Goal: Task Accomplishment & Management: Complete application form

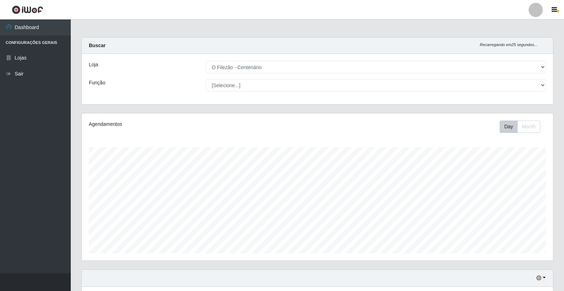
select select "203"
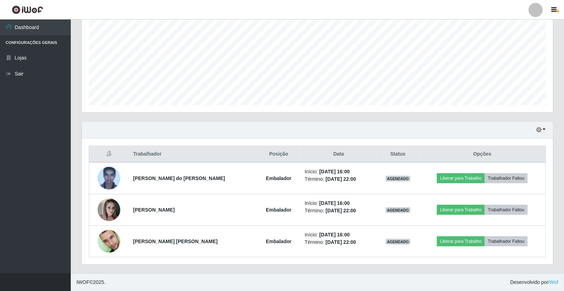
scroll to position [30, 0]
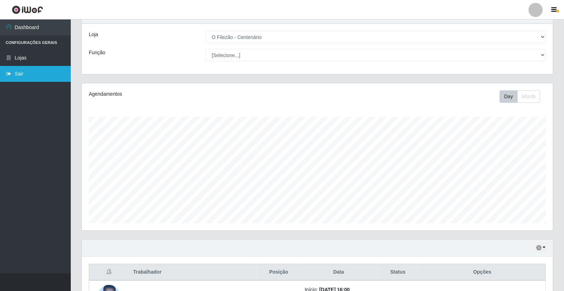
click at [23, 75] on link "Sair" at bounding box center [35, 74] width 71 height 16
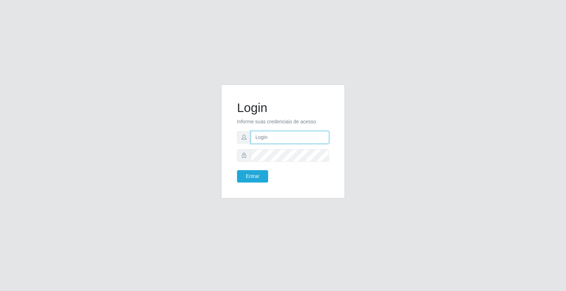
type input "cleane@iwof"
click at [260, 172] on button "Entrar" at bounding box center [252, 176] width 31 height 12
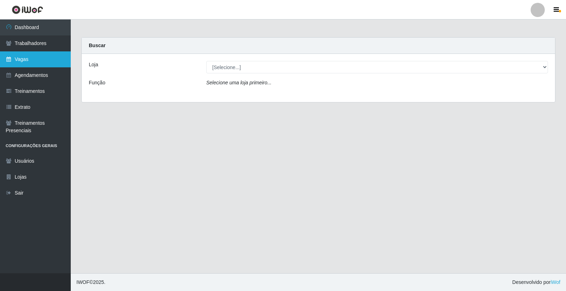
click at [32, 63] on link "Vagas" at bounding box center [35, 59] width 71 height 16
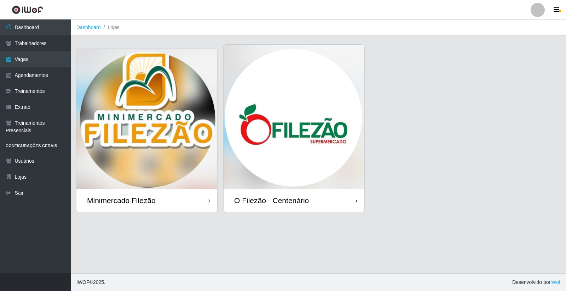
click at [243, 137] on img at bounding box center [294, 117] width 141 height 144
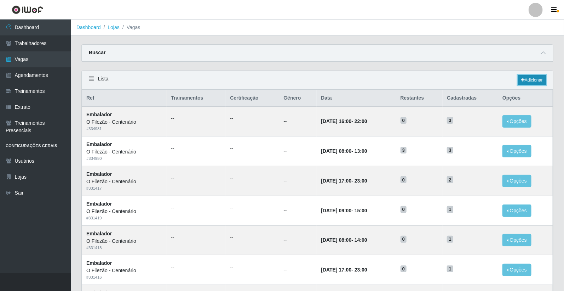
click at [537, 79] on link "Adicionar" at bounding box center [532, 80] width 28 height 10
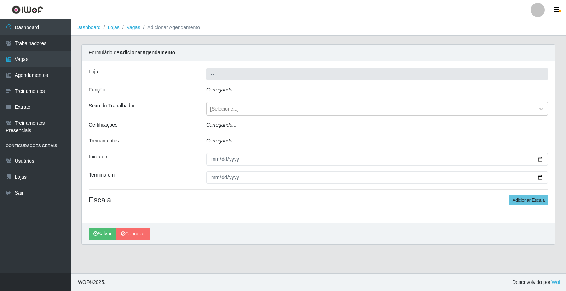
type input "O Filezão - Centenário"
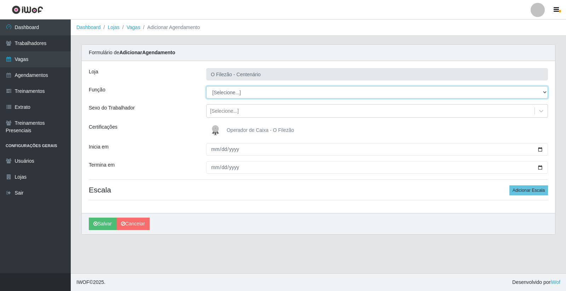
click at [237, 91] on select "[Selecione...] Auxiliar de Estacionamento Auxiliar de Estacionamento + Auxiliar…" at bounding box center [377, 92] width 342 height 12
select select "1"
click at [206, 86] on select "[Selecione...] Auxiliar de Estacionamento Auxiliar de Estacionamento + Auxiliar…" at bounding box center [377, 92] width 342 height 12
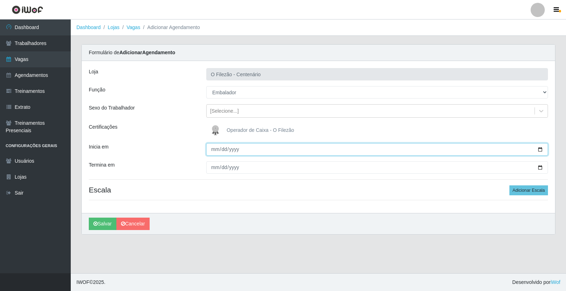
click at [537, 148] on input "Inicia em" at bounding box center [377, 149] width 342 height 12
type input "2025-08-24"
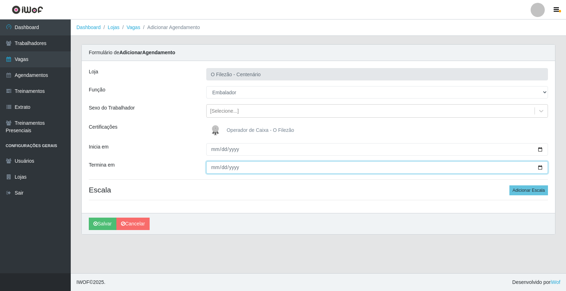
click at [540, 166] on input "Termina em" at bounding box center [377, 167] width 342 height 12
type input "2025-08-24"
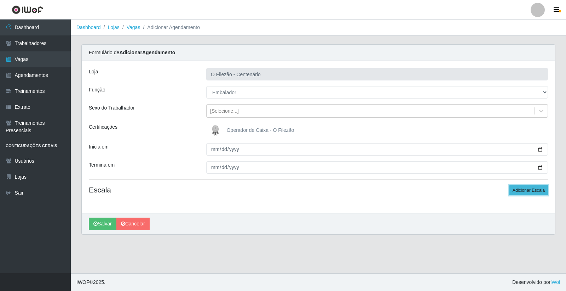
click at [542, 189] on button "Adicionar Escala" at bounding box center [529, 190] width 39 height 10
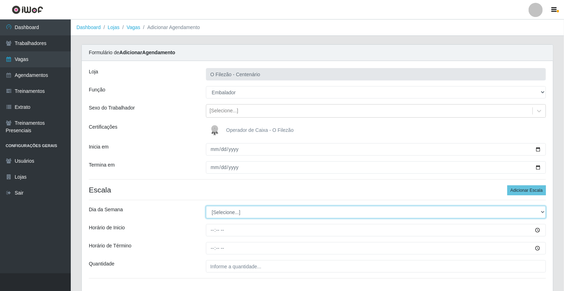
click at [225, 213] on select "[Selecione...] Segunda Terça Quarta Quinta Sexta Sábado Domingo" at bounding box center [376, 212] width 340 height 12
select select "0"
click at [206, 206] on select "[Selecione...] Segunda Terça Quarta Quinta Sexta Sábado Domingo" at bounding box center [376, 212] width 340 height 12
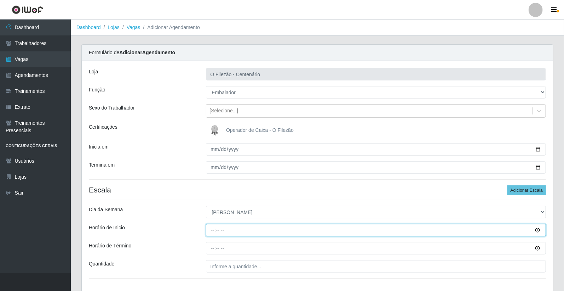
click at [210, 232] on input "Horário de Inicio" at bounding box center [376, 230] width 340 height 12
type input "09:00"
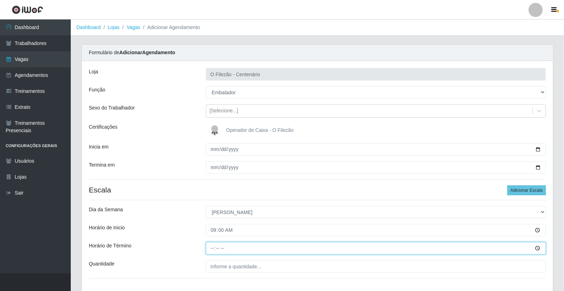
click at [210, 245] on input "Horário de Término" at bounding box center [376, 248] width 340 height 12
type input "13:00"
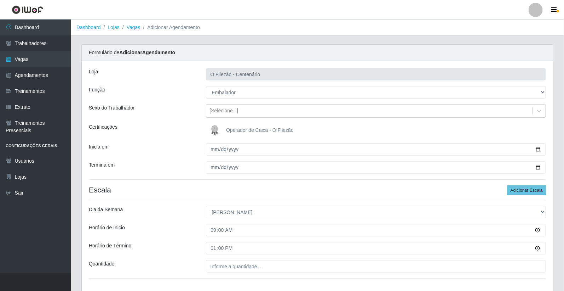
click at [305, 194] on h4 "Escala Adicionar Escala" at bounding box center [317, 189] width 457 height 9
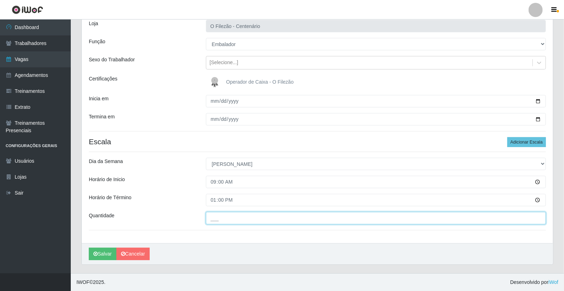
click at [244, 221] on input "___" at bounding box center [376, 218] width 340 height 12
type input "01_"
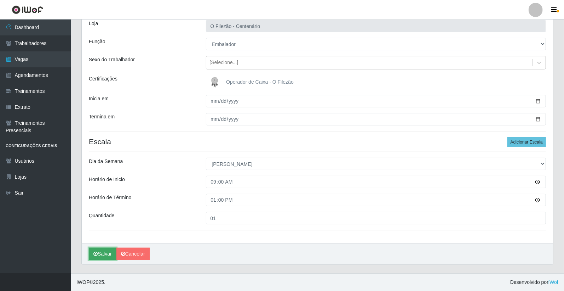
click at [101, 252] on button "Salvar" at bounding box center [103, 253] width 28 height 12
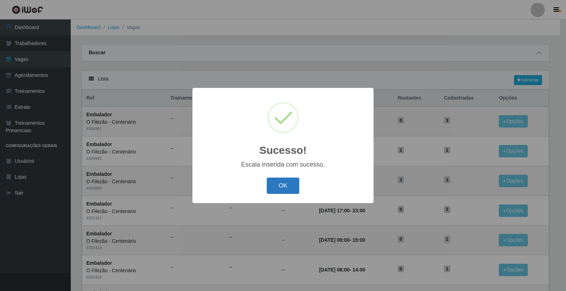
click at [285, 181] on button "OK" at bounding box center [283, 185] width 33 height 17
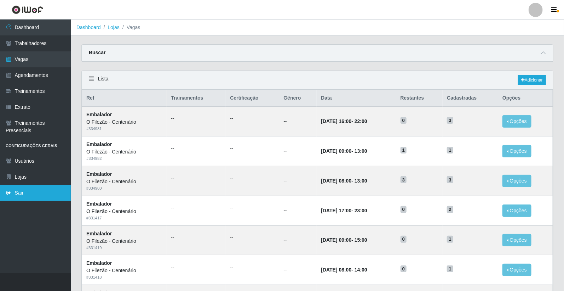
click at [18, 191] on link "Sair" at bounding box center [35, 193] width 71 height 16
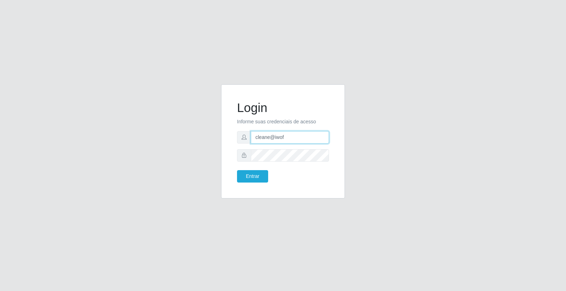
click at [281, 139] on input "cleane@iwof" at bounding box center [290, 137] width 78 height 12
type input "anarita@iwof"
click at [257, 176] on button "Entrar" at bounding box center [252, 176] width 31 height 12
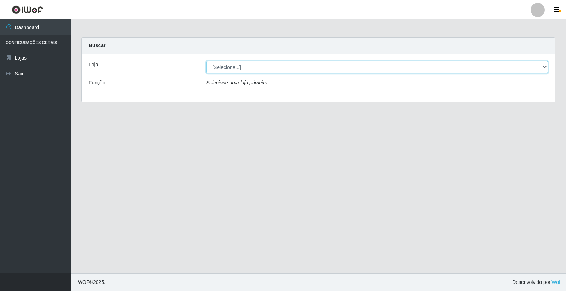
click at [247, 65] on select "[Selecione...] O Filezão - Centenário" at bounding box center [377, 67] width 342 height 12
select select "203"
click at [206, 61] on select "[Selecione...] O Filezão - Centenário" at bounding box center [377, 67] width 342 height 12
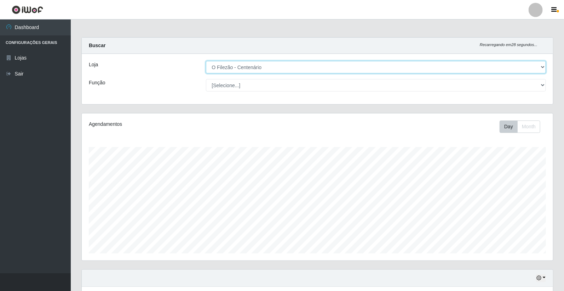
scroll to position [148, 0]
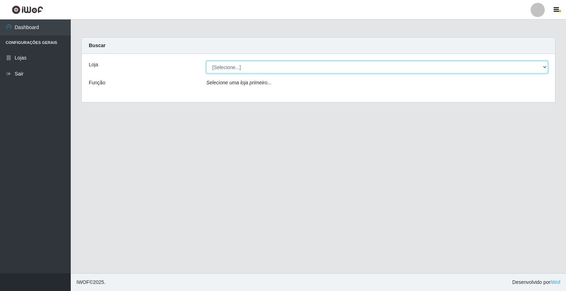
click at [245, 64] on select "[Selecione...] O Filezão - Centenário" at bounding box center [377, 67] width 342 height 12
select select "203"
click at [206, 61] on select "[Selecione...] O Filezão - Centenário" at bounding box center [377, 67] width 342 height 12
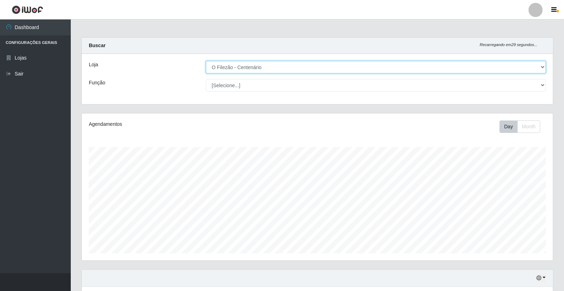
scroll to position [148, 0]
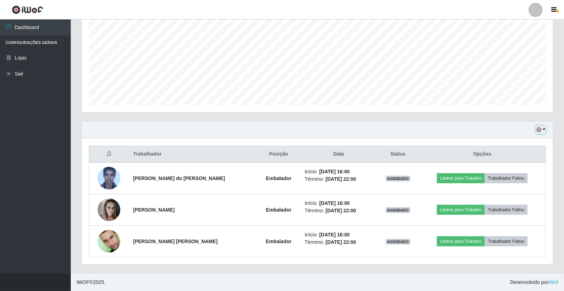
click at [542, 132] on icon "button" at bounding box center [539, 129] width 5 height 5
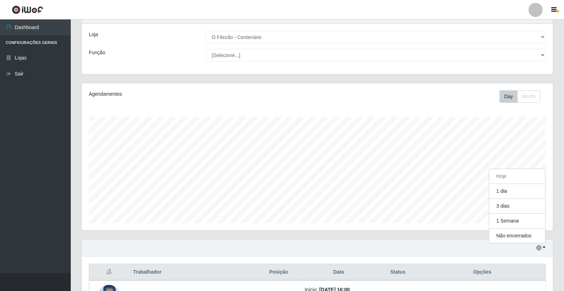
scroll to position [0, 0]
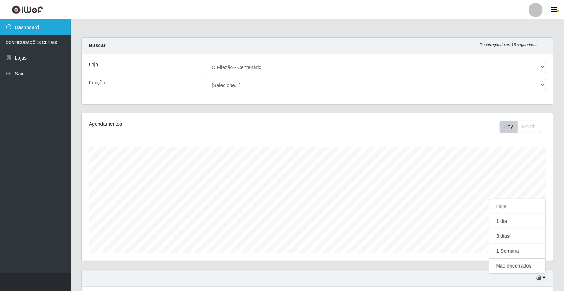
click at [35, 32] on link "Dashboard" at bounding box center [35, 27] width 71 height 16
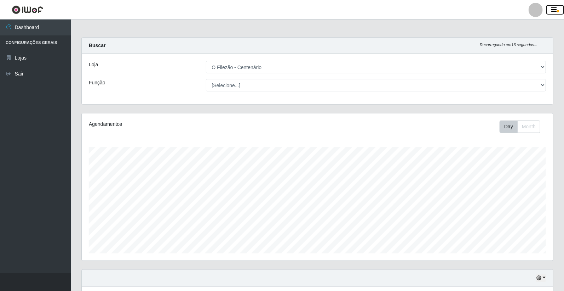
click at [555, 7] on icon "button" at bounding box center [554, 10] width 5 height 6
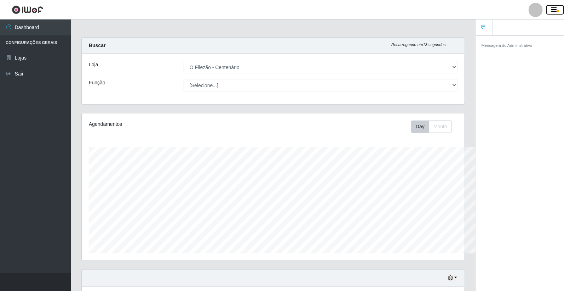
scroll to position [353780, 353543]
click at [556, 7] on icon "button" at bounding box center [554, 10] width 5 height 6
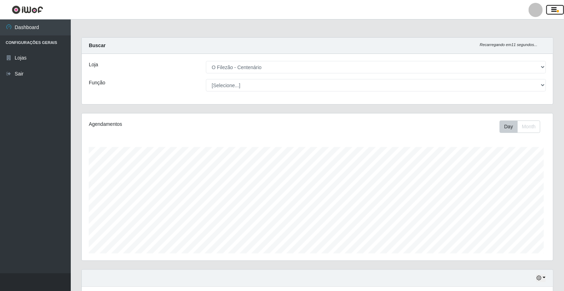
scroll to position [147, 471]
click at [51, 76] on link "Sair" at bounding box center [35, 74] width 71 height 16
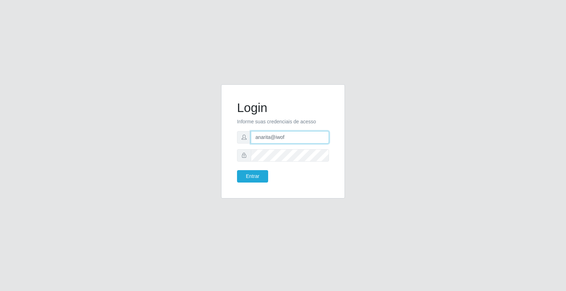
click at [282, 134] on input "anarita@iwof" at bounding box center [290, 137] width 78 height 12
type input "cleane@iwof"
click at [252, 178] on button "Entrar" at bounding box center [252, 176] width 31 height 12
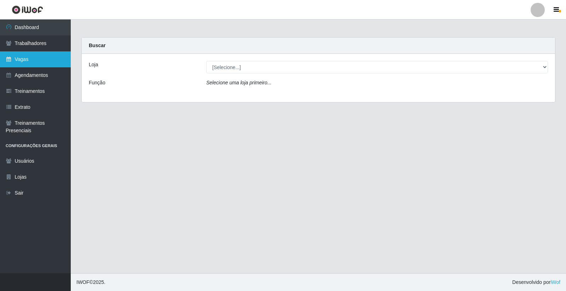
click at [21, 62] on link "Vagas" at bounding box center [35, 59] width 71 height 16
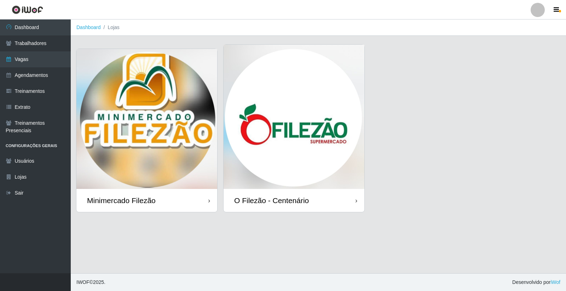
click at [283, 125] on img at bounding box center [294, 117] width 141 height 144
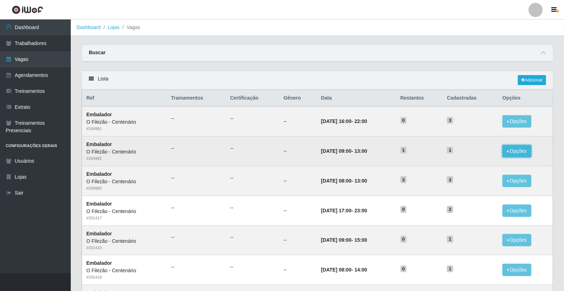
click at [512, 151] on button "Opções" at bounding box center [517, 151] width 29 height 12
click at [514, 149] on button "Opções" at bounding box center [517, 151] width 29 height 12
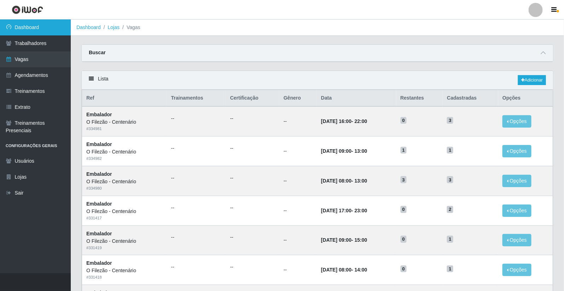
click at [31, 31] on link "Dashboard" at bounding box center [35, 27] width 71 height 16
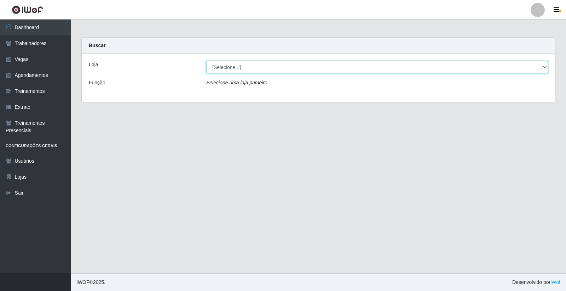
click at [291, 68] on select "[Selecione...] Minimercado Filezão O Filezão - Centenário" at bounding box center [377, 67] width 342 height 12
select select "203"
click at [206, 61] on select "[Selecione...] Minimercado Filezão O Filezão - Centenário" at bounding box center [377, 67] width 342 height 12
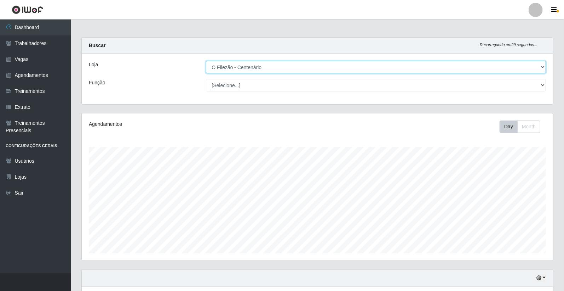
scroll to position [148, 0]
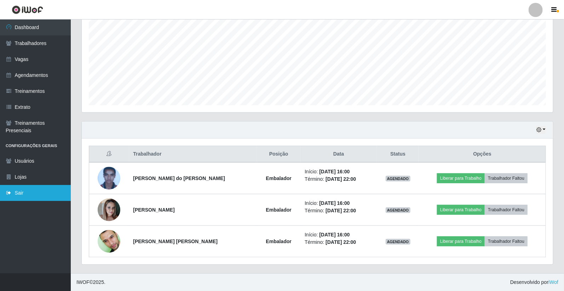
click at [14, 193] on link "Sair" at bounding box center [35, 193] width 71 height 16
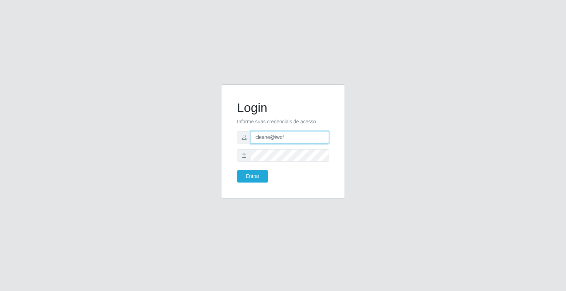
click at [285, 140] on input "cleane@iwof" at bounding box center [290, 137] width 78 height 12
type input "anarita@iwof"
click at [246, 185] on div "Login Informe suas credenciais de acesso anarita@iwof Entrar" at bounding box center [283, 141] width 106 height 96
click at [246, 175] on button "Entrar" at bounding box center [252, 176] width 31 height 12
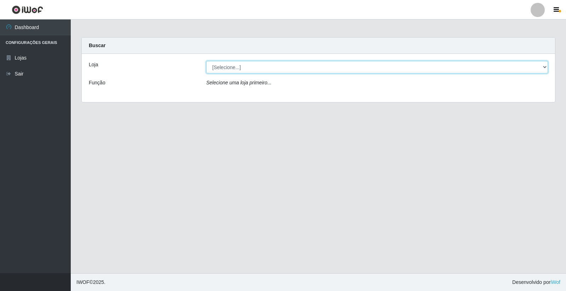
click at [225, 65] on select "[Selecione...] O Filezão - Centenário" at bounding box center [377, 67] width 342 height 12
select select "203"
click at [206, 61] on select "[Selecione...] O Filezão - Centenário" at bounding box center [377, 67] width 342 height 12
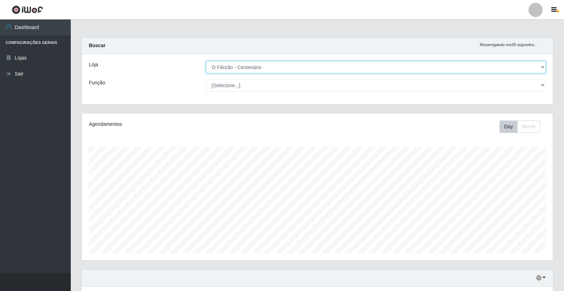
scroll to position [148, 0]
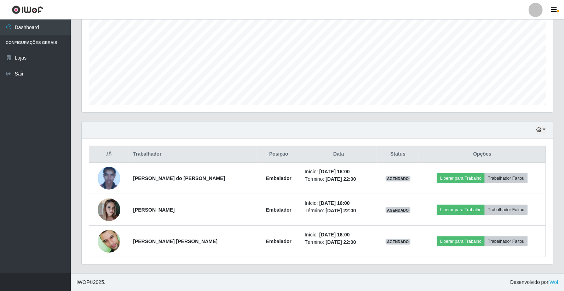
click at [57, 42] on li "Configurações Gerais" at bounding box center [35, 42] width 71 height 15
click at [31, 40] on li "Configurações Gerais" at bounding box center [35, 42] width 71 height 15
click at [27, 44] on li "Configurações Gerais" at bounding box center [35, 42] width 71 height 15
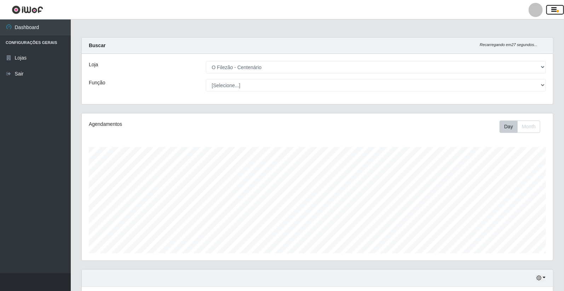
click at [551, 8] on button "button" at bounding box center [555, 10] width 18 height 10
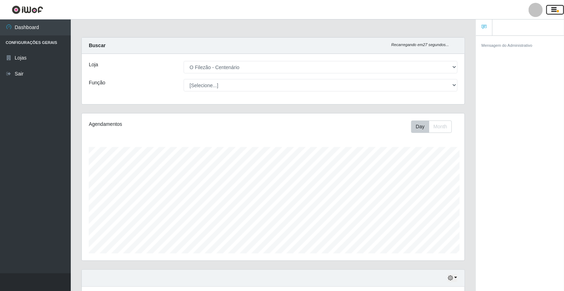
scroll to position [147, 383]
click at [551, 8] on button "button" at bounding box center [555, 10] width 18 height 10
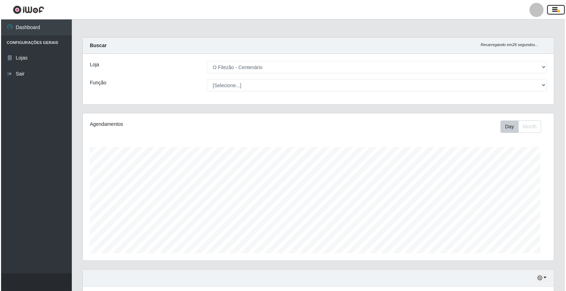
scroll to position [147, 471]
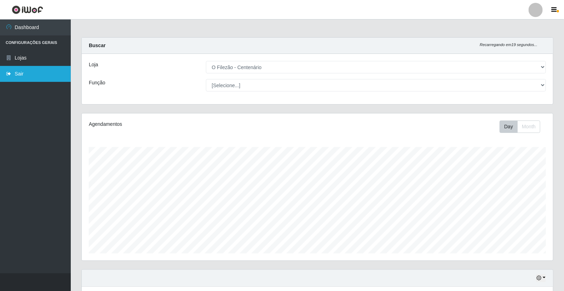
click at [40, 80] on link "Sair" at bounding box center [35, 74] width 71 height 16
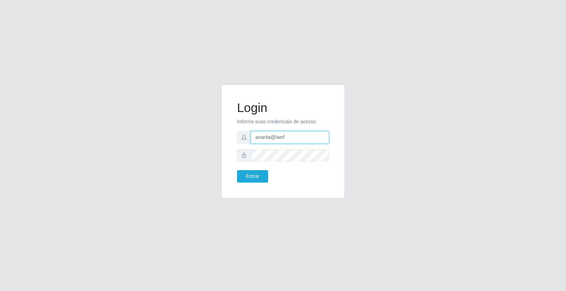
click at [276, 138] on input "anarita@iwof" at bounding box center [290, 137] width 78 height 12
type input "cleane@iwof"
click at [247, 179] on button "Entrar" at bounding box center [252, 176] width 31 height 12
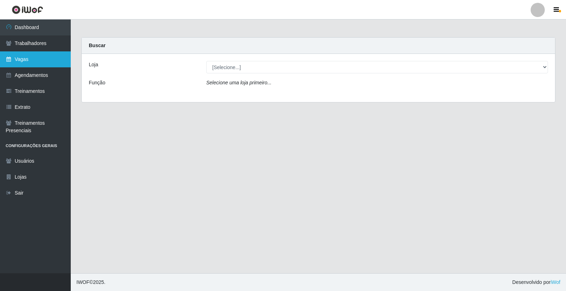
click at [23, 59] on link "Vagas" at bounding box center [35, 59] width 71 height 16
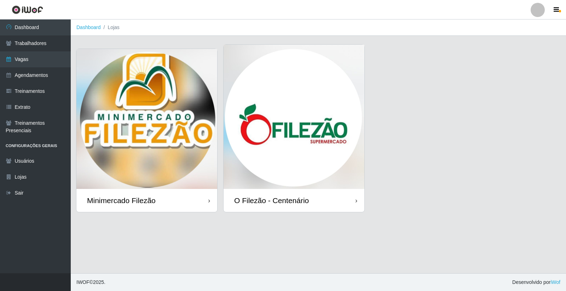
click at [81, 41] on main "Dashboard Lojas Minimercado Filezão O Filezão - Centenário" at bounding box center [318, 145] width 495 height 253
click at [37, 72] on link "Agendamentos" at bounding box center [35, 75] width 71 height 16
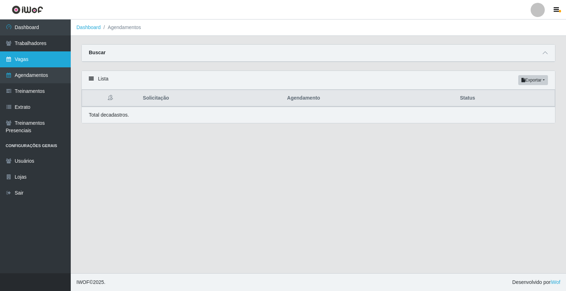
click at [29, 63] on link "Vagas" at bounding box center [35, 59] width 71 height 16
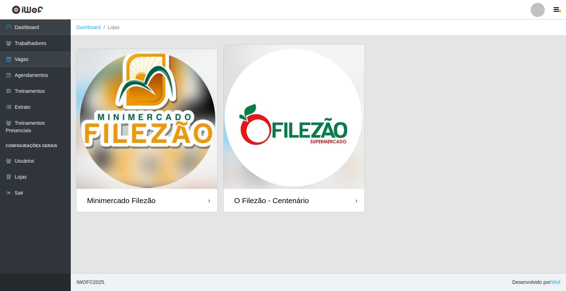
click at [276, 122] on img at bounding box center [294, 117] width 141 height 144
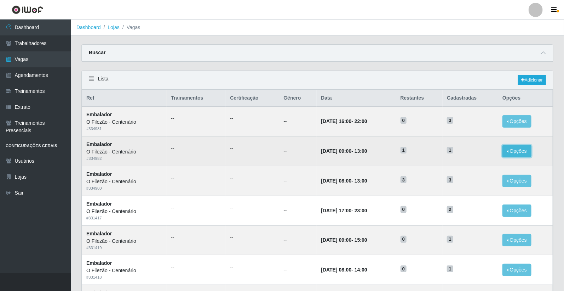
click at [521, 154] on button "Opções" at bounding box center [517, 151] width 29 height 12
drag, startPoint x: 337, startPoint y: 157, endPoint x: 333, endPoint y: 153, distance: 5.0
click at [336, 157] on td "[DATE] 09:00 - 13:00" at bounding box center [356, 151] width 79 height 30
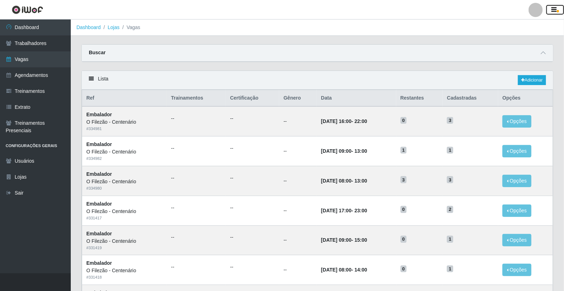
click at [558, 8] on button "button" at bounding box center [555, 10] width 18 height 10
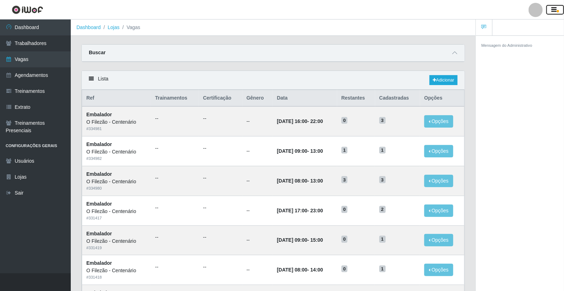
click at [558, 8] on button "button" at bounding box center [555, 10] width 18 height 10
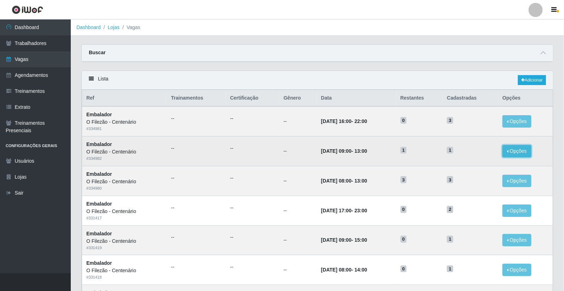
click at [526, 150] on button "Opções" at bounding box center [517, 151] width 29 height 12
click at [525, 150] on button "Opções" at bounding box center [517, 151] width 29 height 12
click at [215, 153] on td "--" at bounding box center [196, 151] width 59 height 30
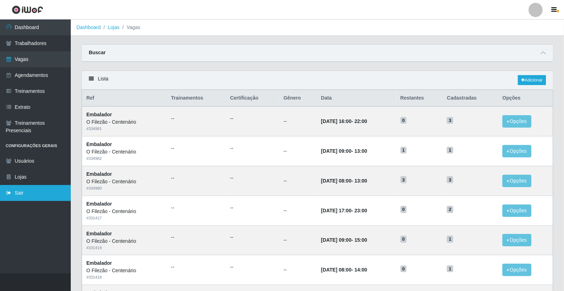
click at [34, 195] on link "Sair" at bounding box center [35, 193] width 71 height 16
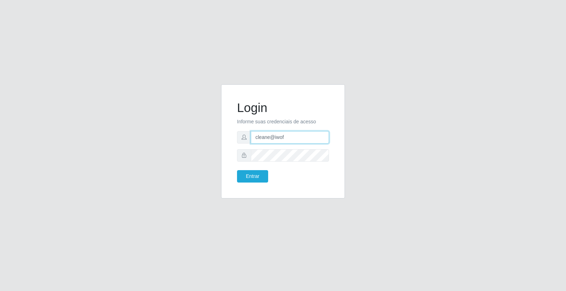
click at [319, 133] on input "cleane@iwof" at bounding box center [290, 137] width 78 height 12
type input "anarita@iwof"
click at [260, 176] on button "Entrar" at bounding box center [252, 176] width 31 height 12
